Goal: Task Accomplishment & Management: Manage account settings

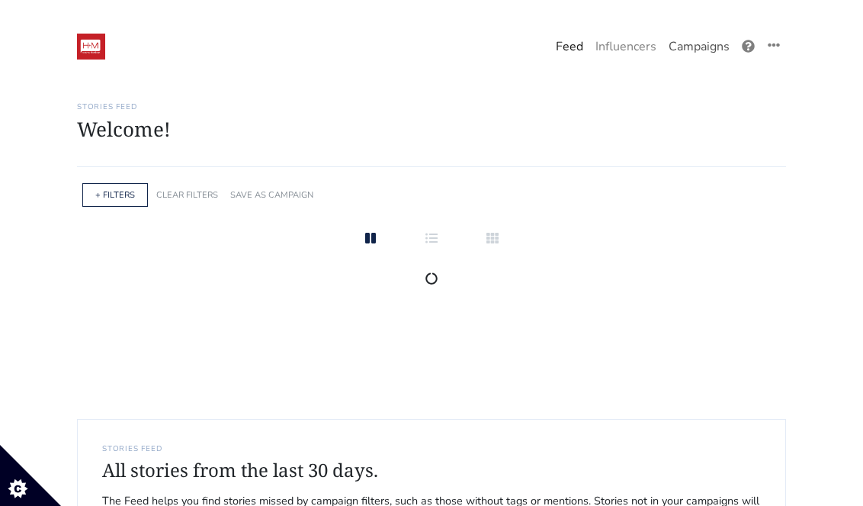
click at [697, 47] on link "Campaigns" at bounding box center [699, 46] width 73 height 30
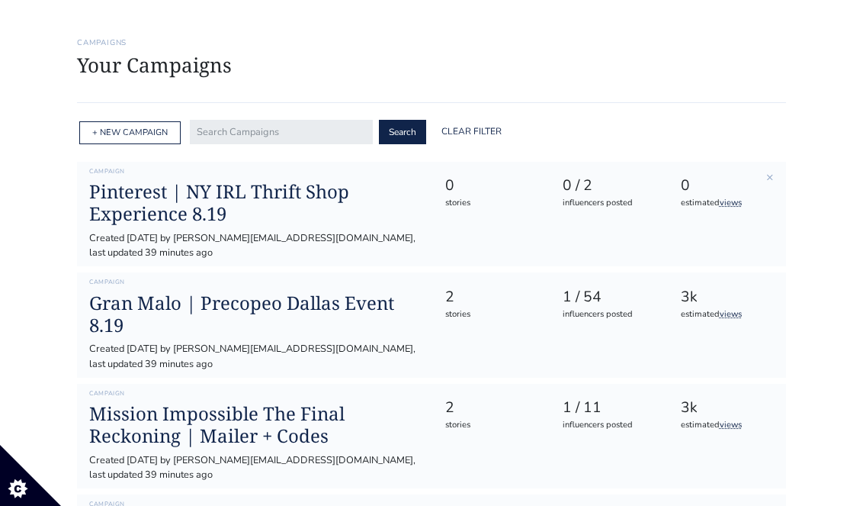
scroll to position [65, 0]
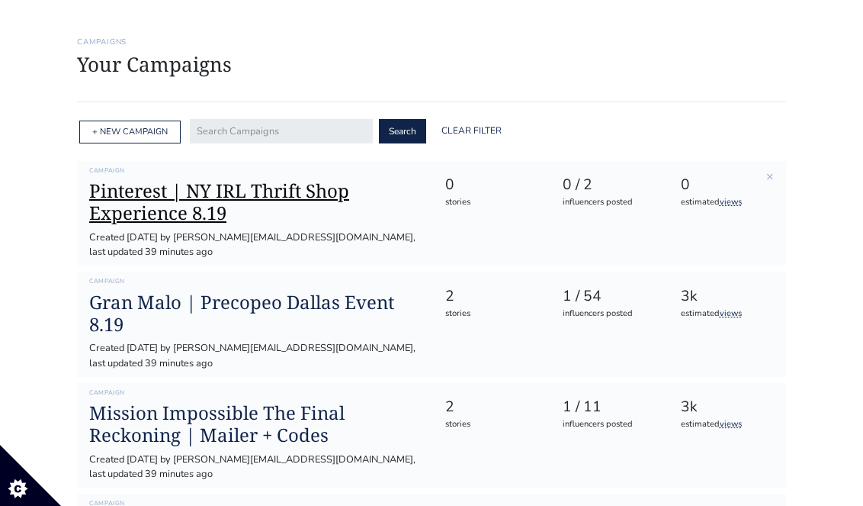
click at [259, 191] on h1 "Pinterest | NY IRL Thrift Shop Experience 8.19" at bounding box center [254, 202] width 331 height 44
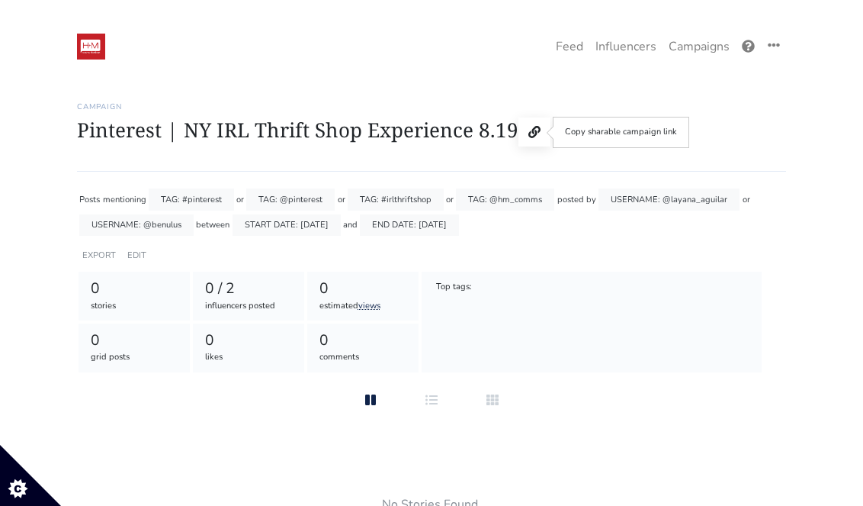
click at [528, 129] on icon at bounding box center [534, 132] width 12 height 12
click at [136, 255] on link "EDIT" at bounding box center [136, 254] width 19 height 11
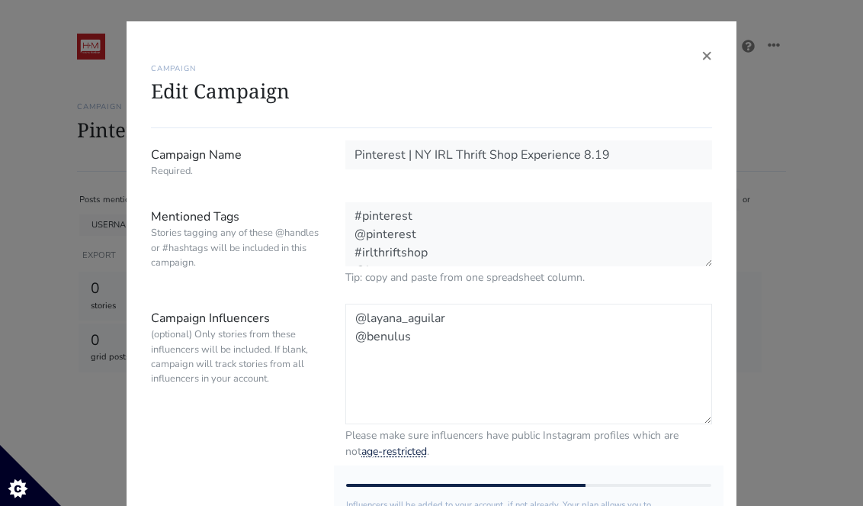
click at [421, 340] on textarea "@layana_aguilar @benulus" at bounding box center [528, 363] width 367 height 120
paste textarea "nicetumeetyou"
paste textarea "carolejoseph"
paste textarea "zameena"
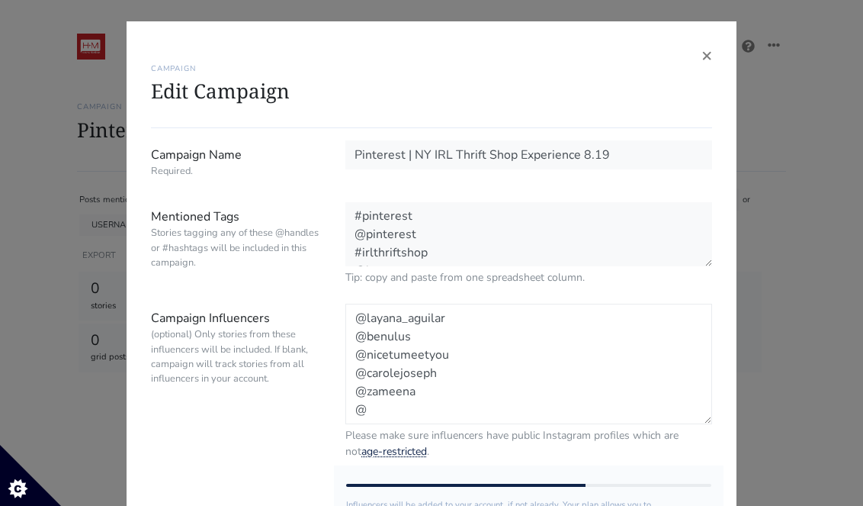
paste textarea "laperezalmeida"
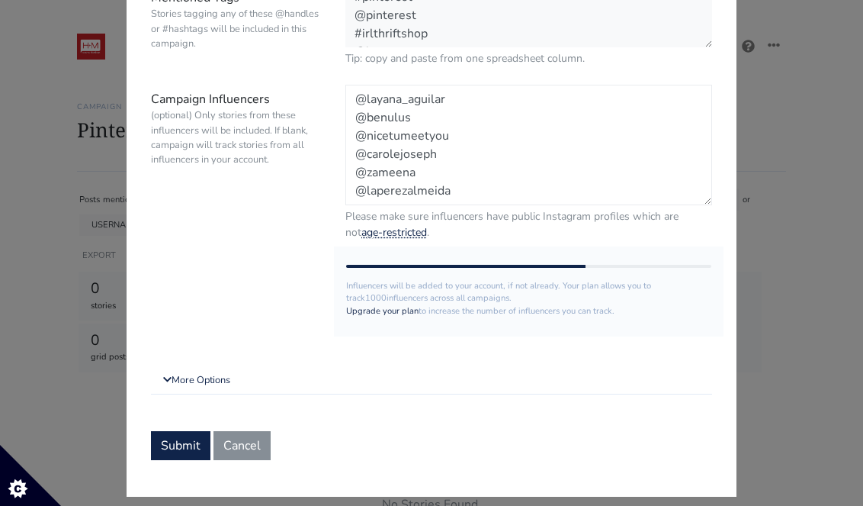
scroll to position [226, 0]
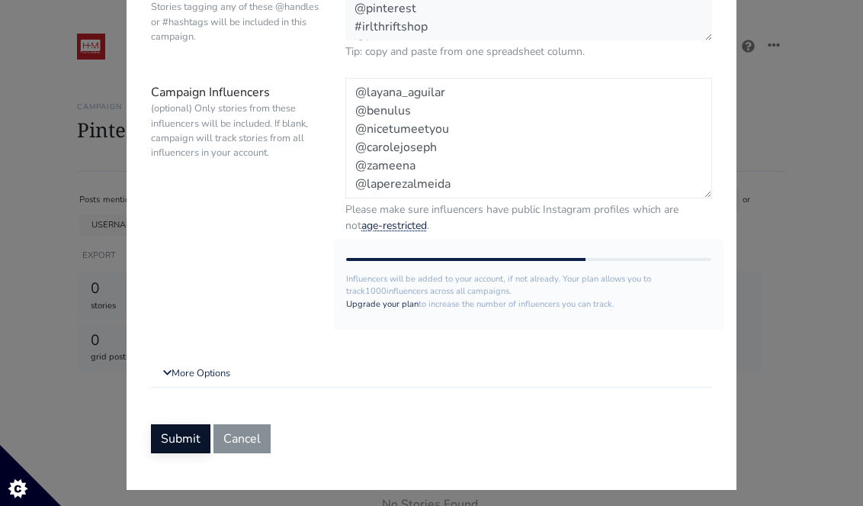
type textarea "@layana_aguilar @benulus @nicetumeetyou @carolejoseph @zameena @laperezalmeida"
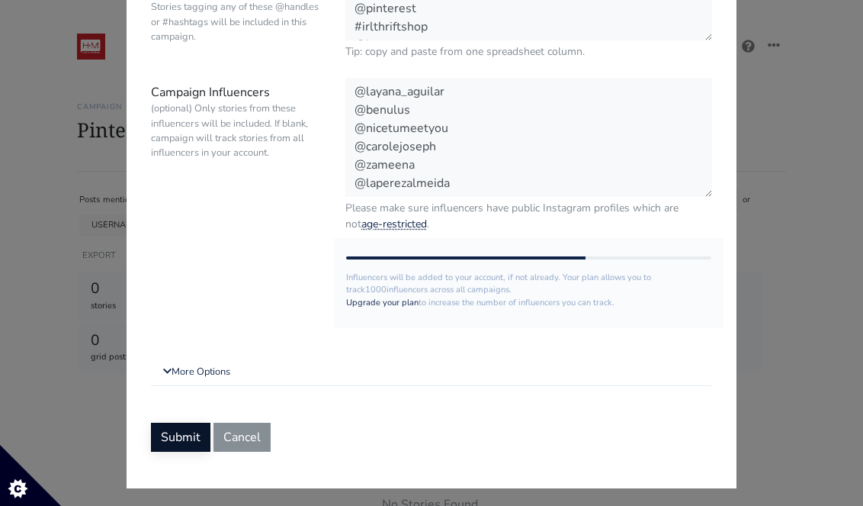
click at [191, 435] on button "Submit" at bounding box center [180, 436] width 59 height 29
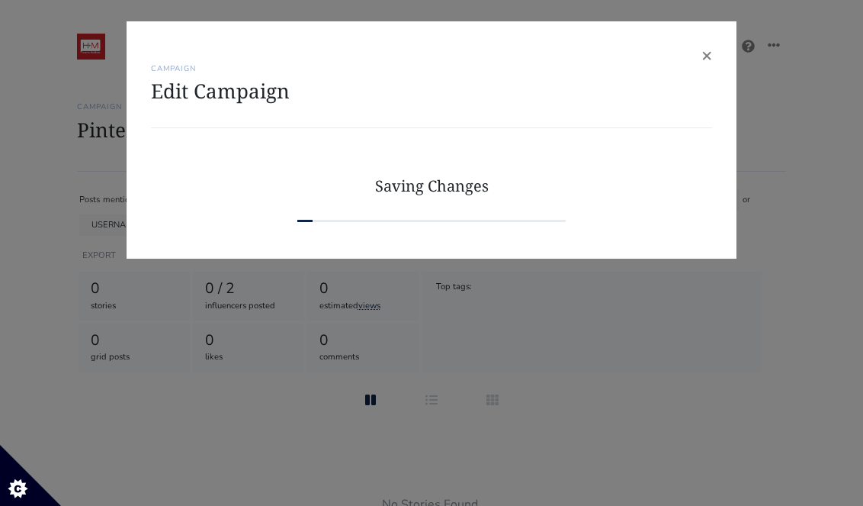
scroll to position [0, 0]
